Goal: Task Accomplishment & Management: Use online tool/utility

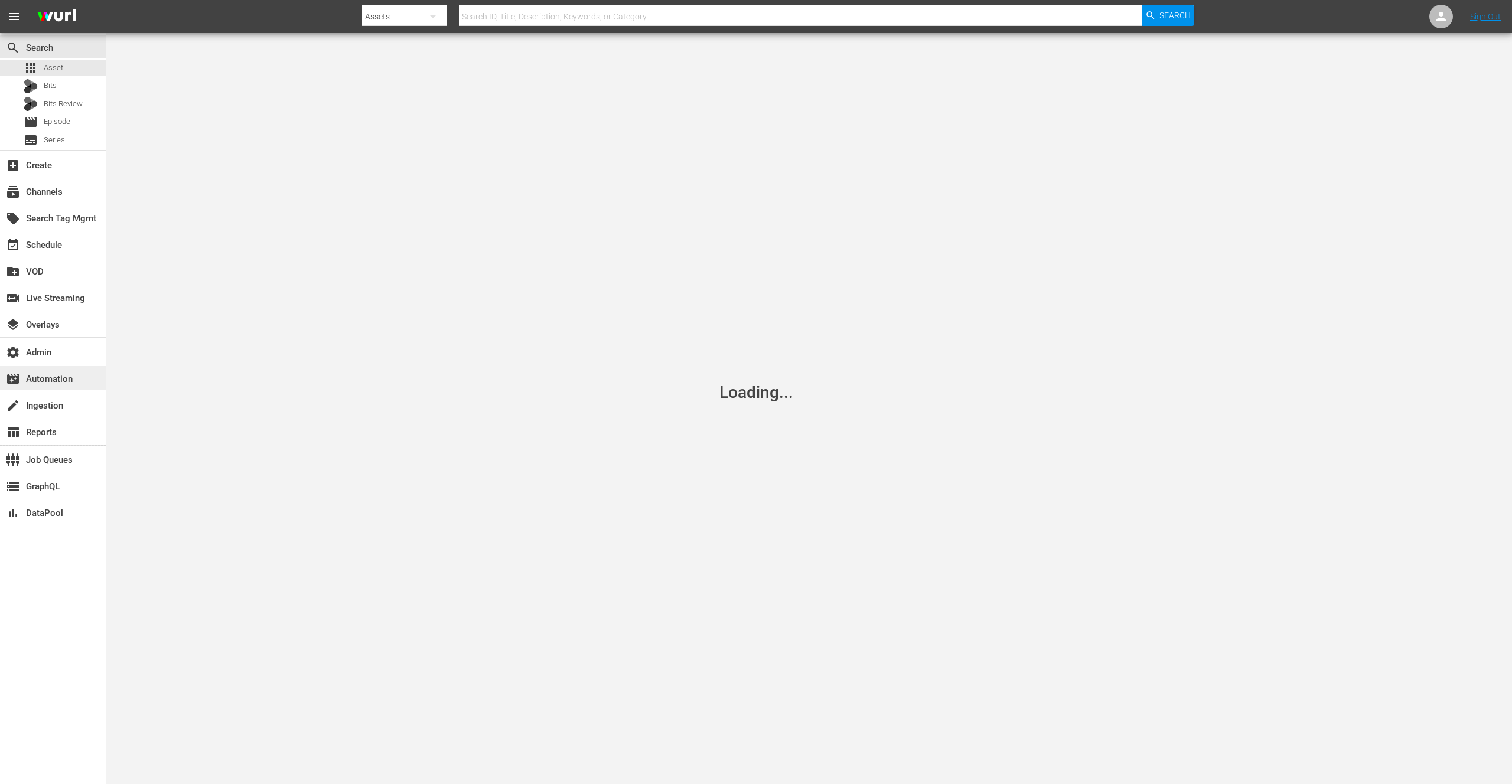
click at [53, 380] on div "movie_filter Automation" at bounding box center [33, 377] width 66 height 10
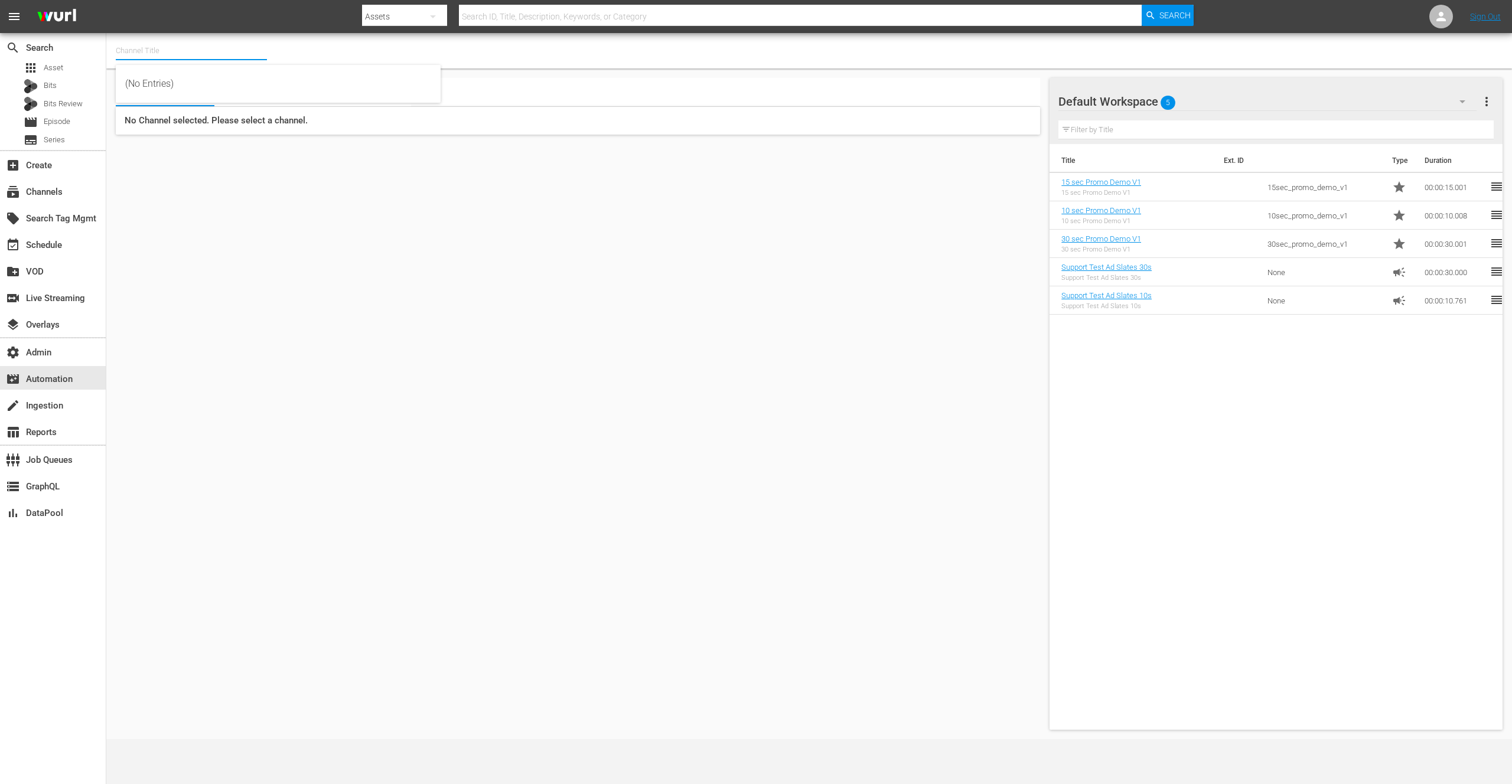
click at [195, 57] on input "text" at bounding box center [191, 51] width 151 height 29
type input "A"
click at [211, 102] on div "[PERSON_NAME] Demo Channel X2 (1580 - pete_demo_channel_x2)" at bounding box center [278, 112] width 306 height 29
type input "[PERSON_NAME] Demo Channel X2 (1580 - pete_demo_channel_x2)"
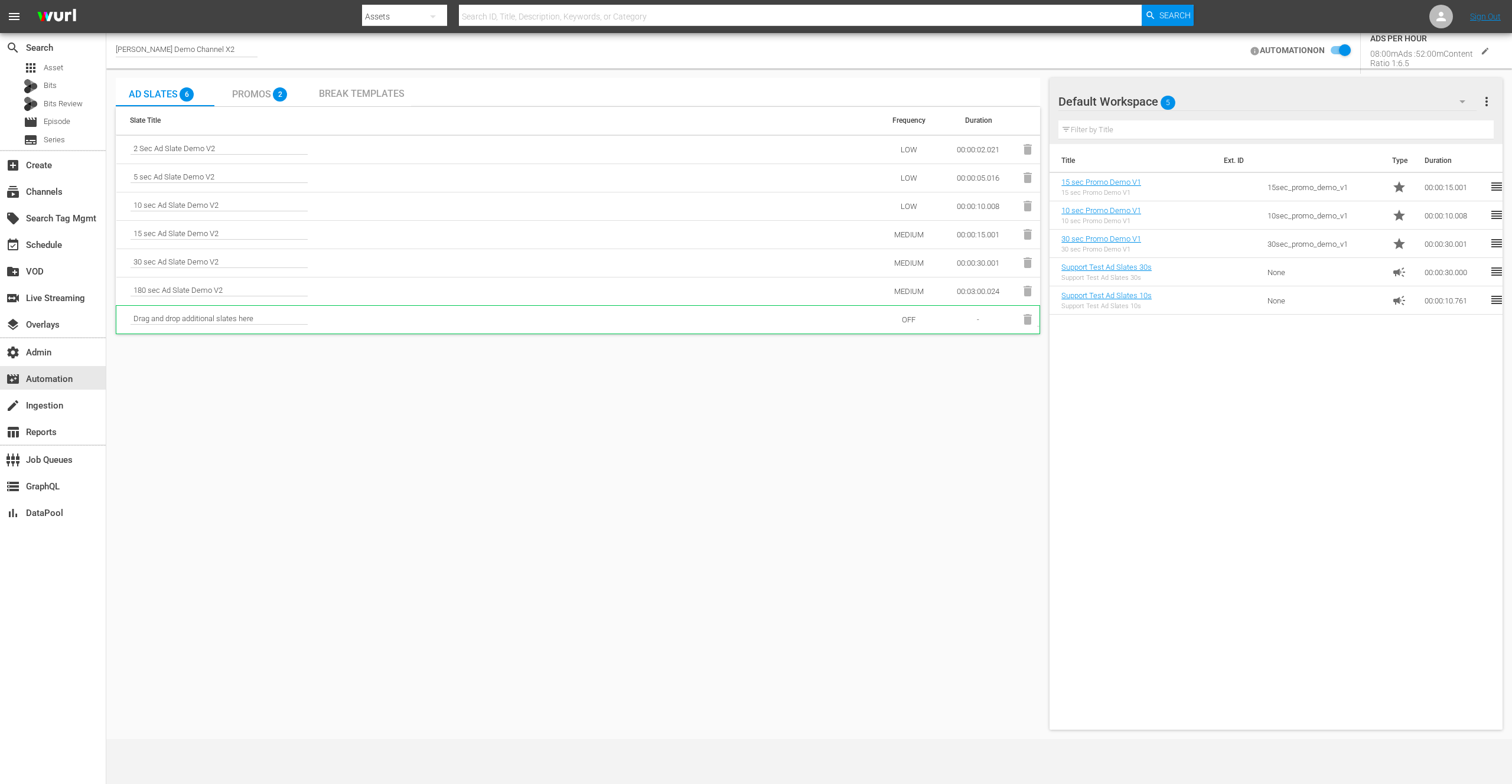
click at [255, 96] on span "Promos" at bounding box center [252, 94] width 39 height 11
